Goal: Check status: Check status

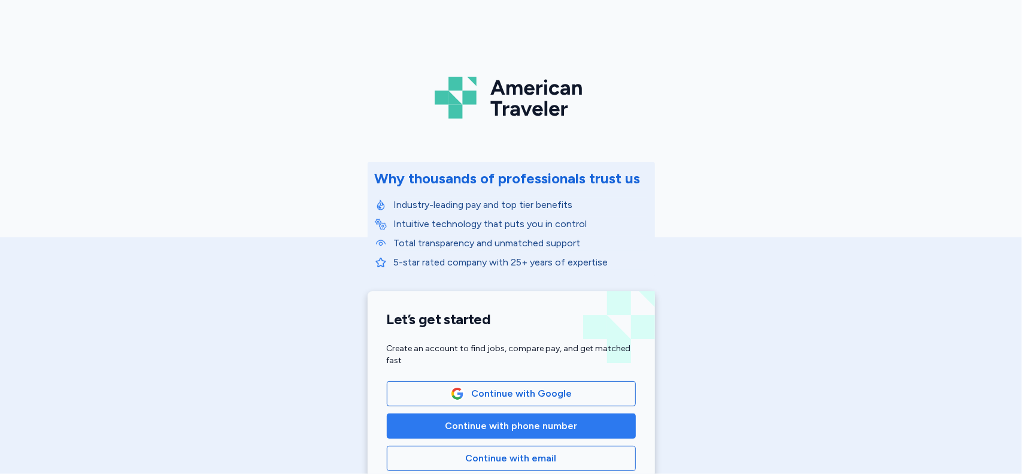
click at [577, 428] on span "Continue with phone number" at bounding box center [511, 426] width 229 height 14
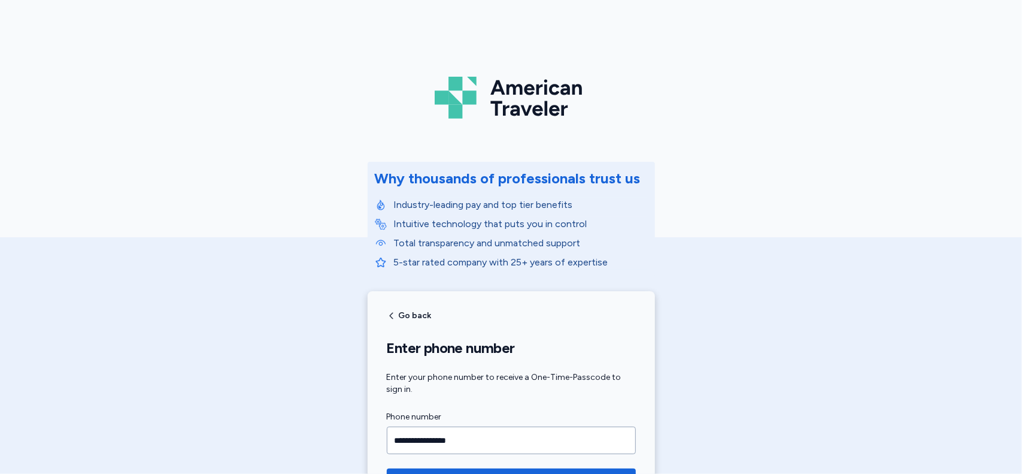
type input "**********"
click at [387, 468] on button "Get your passcode over text" at bounding box center [511, 480] width 249 height 24
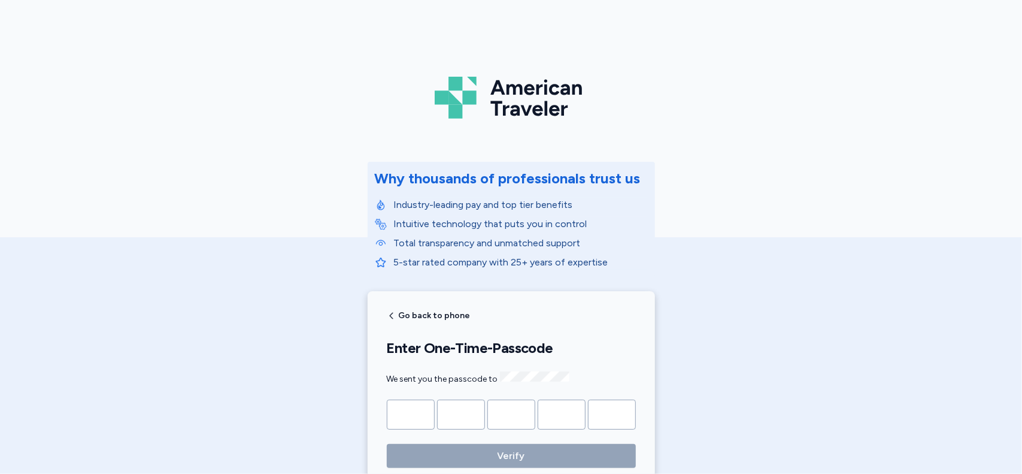
type input "*"
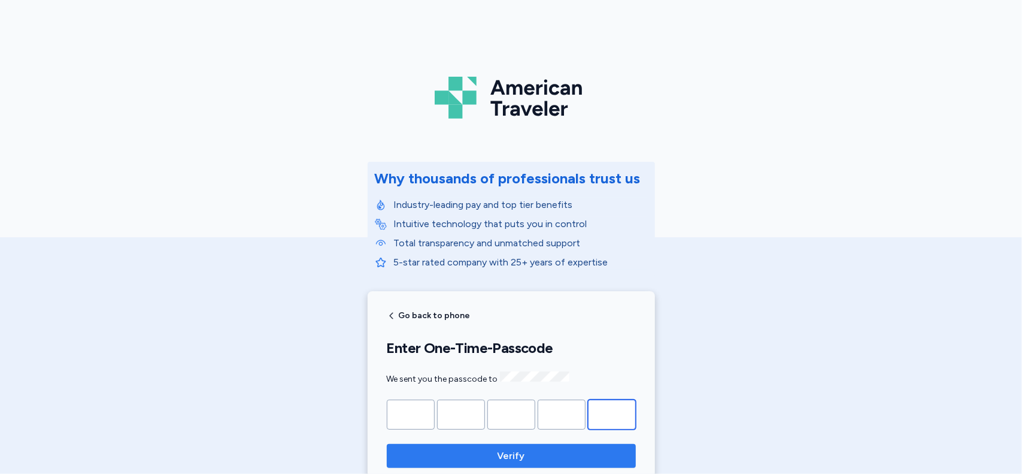
type input "*"
click at [580, 455] on span "Verify" at bounding box center [511, 456] width 230 height 14
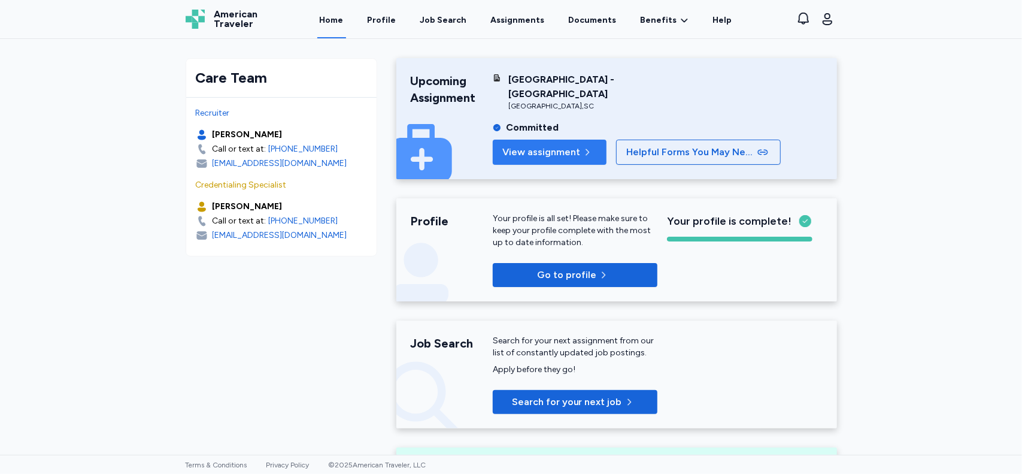
click at [531, 153] on span "View assignment" at bounding box center [541, 152] width 78 height 14
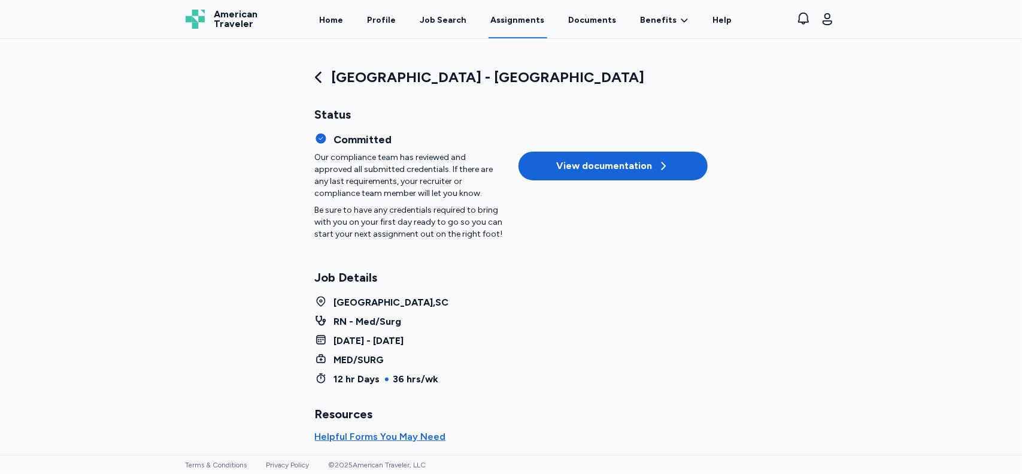
click at [622, 158] on button "View documentation" at bounding box center [613, 166] width 189 height 29
